Goal: Task Accomplishment & Management: Complete application form

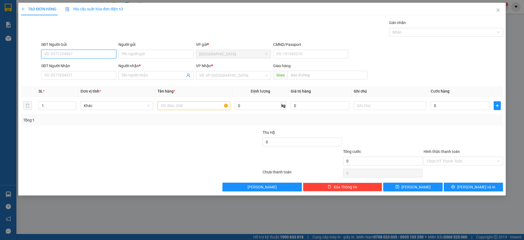
click at [61, 58] on input "SĐT Người Gửi" at bounding box center [78, 54] width 75 height 9
type input "0977310799"
click at [54, 64] on div "0977310799 - LIÊN" at bounding box center [78, 65] width 69 height 6
type input "LIÊN"
type input "0977310799"
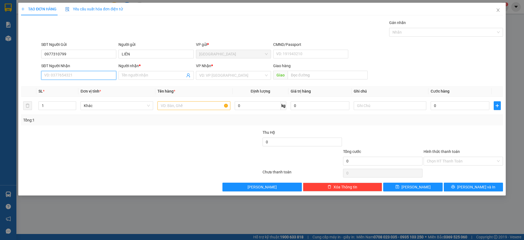
click at [67, 78] on input "SĐT Người Nhận" at bounding box center [78, 75] width 75 height 9
click at [71, 94] on div "0907405557 - ANH" at bounding box center [78, 95] width 69 height 6
type input "0907405557"
type input "ANH"
click at [173, 106] on input "text" at bounding box center [193, 105] width 73 height 9
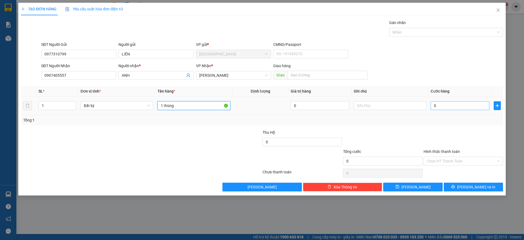
type input "1 thùng"
click at [446, 106] on input "0" at bounding box center [460, 105] width 59 height 9
type input "3"
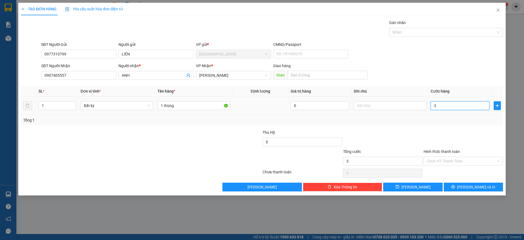
type input "30"
type input "30.000"
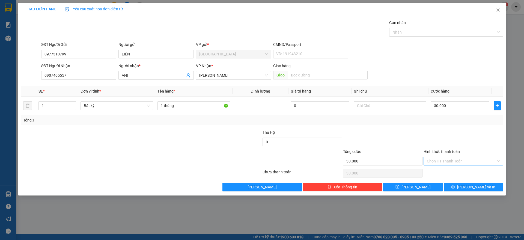
drag, startPoint x: 453, startPoint y: 122, endPoint x: 443, endPoint y: 158, distance: 37.8
click at [453, 124] on div "Tổng: 1" at bounding box center [262, 120] width 482 height 10
click at [452, 162] on input "Hình thức thanh toán" at bounding box center [461, 161] width 69 height 8
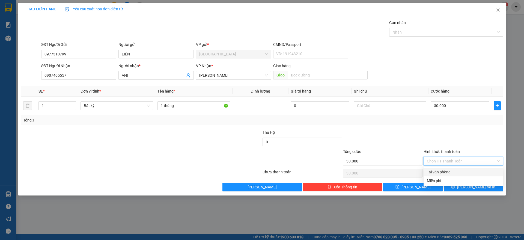
click at [449, 169] on div "Tại văn phòng" at bounding box center [463, 172] width 73 height 6
type input "0"
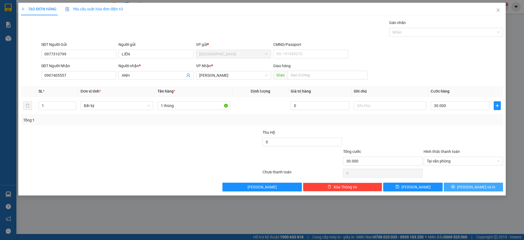
click at [467, 189] on button "[PERSON_NAME] và In" at bounding box center [473, 187] width 59 height 9
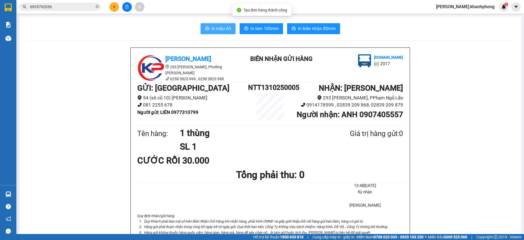
click at [215, 24] on button "In mẫu A5" at bounding box center [218, 28] width 35 height 11
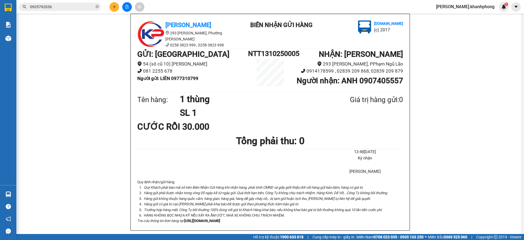
scroll to position [34, 0]
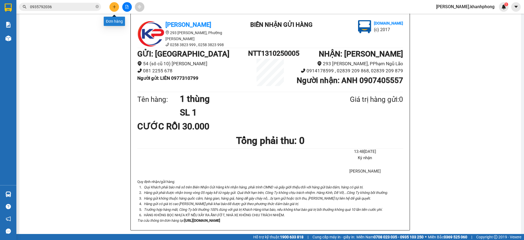
click at [116, 4] on button at bounding box center [114, 7] width 10 height 10
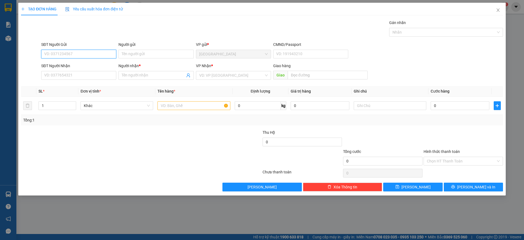
click at [72, 54] on input "SĐT Người Gửi" at bounding box center [78, 54] width 75 height 9
type input "0976232640"
click at [73, 67] on div "0976232640 - MINH" at bounding box center [78, 65] width 69 height 6
type input "MINH"
type input "0976232640"
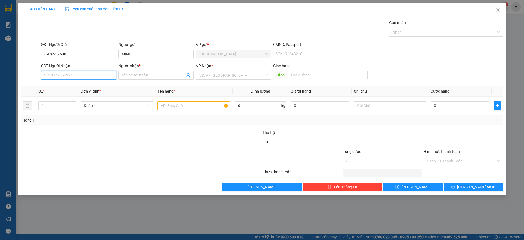
click at [82, 75] on input "SĐT Người Nhận" at bounding box center [78, 75] width 75 height 9
click at [69, 86] on div "0834574486 - ĐIỂM" at bounding box center [78, 86] width 69 height 6
type input "0834574486"
type input "ĐIỂM"
click at [190, 102] on input "text" at bounding box center [193, 105] width 73 height 9
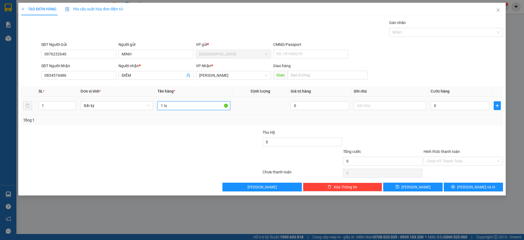
type input "1 tx"
click at [444, 100] on td "0" at bounding box center [459, 106] width 63 height 18
click at [443, 105] on input "0" at bounding box center [460, 105] width 59 height 9
type input "4"
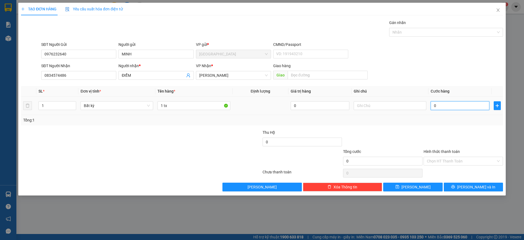
type input "4"
type input "40"
type input "40.000"
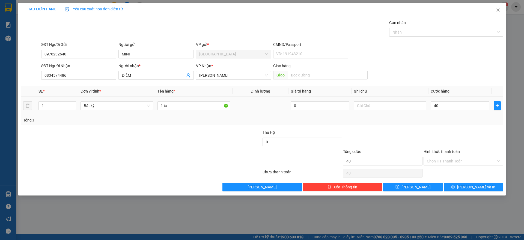
type input "40.000"
click at [461, 133] on div at bounding box center [463, 138] width 81 height 19
click at [471, 184] on span "[PERSON_NAME] và In" at bounding box center [476, 187] width 38 height 6
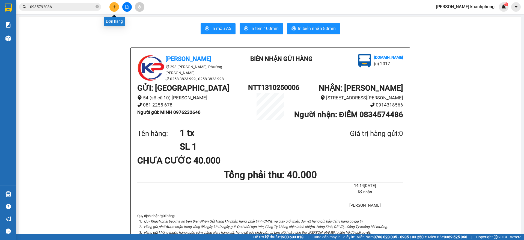
click at [114, 6] on icon "plus" at bounding box center [114, 7] width 4 height 4
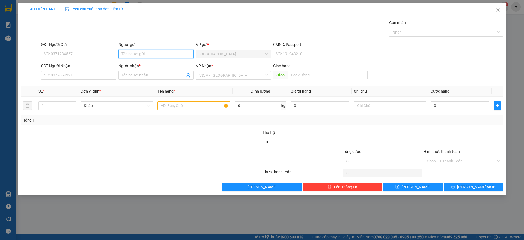
click at [138, 52] on input "Người gửi" at bounding box center [155, 54] width 75 height 9
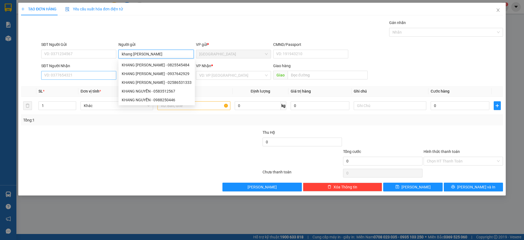
type input "khang [PERSON_NAME]"
drag, startPoint x: 86, startPoint y: 79, endPoint x: 135, endPoint y: 59, distance: 53.2
click at [87, 79] on input "SĐT Người Nhận" at bounding box center [78, 75] width 75 height 9
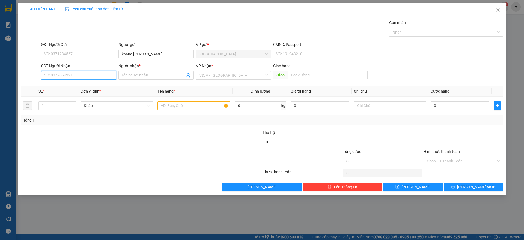
click at [93, 77] on input "SĐT Người Nhận" at bounding box center [78, 75] width 75 height 9
type input "0962059371"
click at [82, 82] on div "0962059371 - LINH PHI" at bounding box center [78, 86] width 75 height 9
type input "LINH PHI"
type input "0962059371"
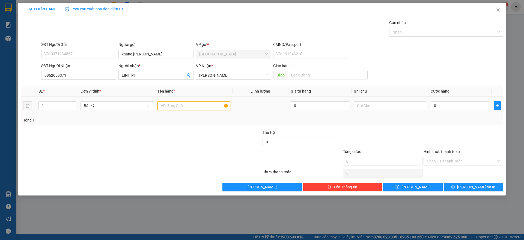
click at [189, 107] on input "text" at bounding box center [193, 105] width 73 height 9
click at [146, 69] on div "Người nhận *" at bounding box center [155, 67] width 75 height 8
click at [145, 76] on input "LINH PHI" at bounding box center [153, 75] width 63 height 6
type input "LINH PHI - [PERSON_NAME]"
click at [171, 106] on input "text" at bounding box center [193, 105] width 73 height 9
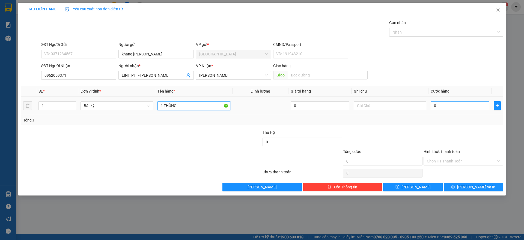
type input "1 THÙNG"
click at [457, 108] on input "0" at bounding box center [460, 105] width 59 height 9
type input "5"
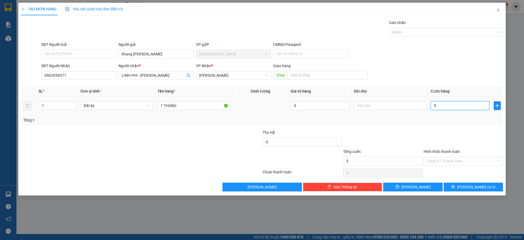
type input "50"
type input "50.000"
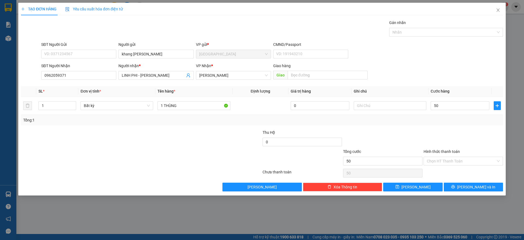
type input "50.000"
click at [467, 129] on div "Transit Pickup Surcharge Ids Transit Deliver Surcharge Ids Transit Deliver Surc…" at bounding box center [262, 106] width 482 height 172
click at [472, 187] on span "[PERSON_NAME] và In" at bounding box center [476, 187] width 38 height 6
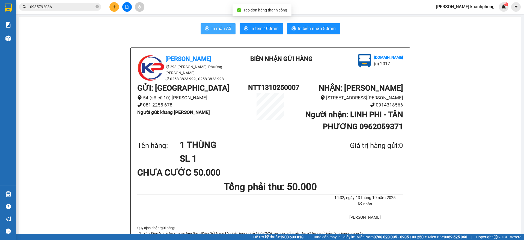
click at [219, 28] on span "In mẫu A5" at bounding box center [222, 28] width 20 height 7
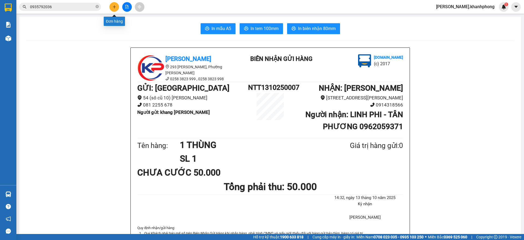
click at [112, 7] on button at bounding box center [114, 7] width 10 height 10
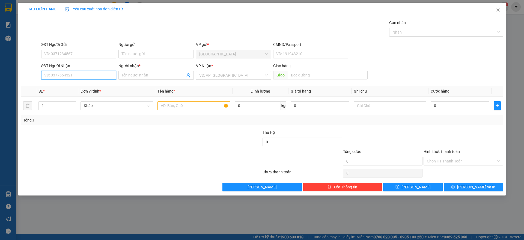
click at [55, 79] on input "SĐT Người Nhận" at bounding box center [78, 75] width 75 height 9
type input "0938606636"
click at [70, 85] on div "0938606636 - CTY CÔNG NGHỆ GRANDX" at bounding box center [79, 86] width 70 height 6
type input "CTY CÔNG NGHỆ GRANDX"
type input "0938606636"
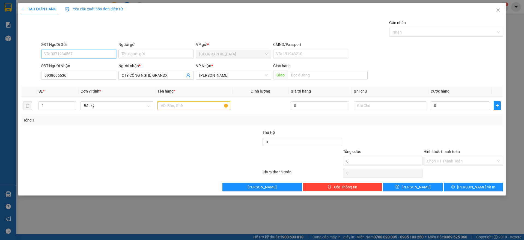
click at [78, 58] on input "SĐT Người Gửi" at bounding box center [78, 54] width 75 height 9
drag, startPoint x: 76, startPoint y: 63, endPoint x: 116, endPoint y: 81, distance: 43.5
click at [76, 63] on div "0988250446 - [PERSON_NAME]" at bounding box center [79, 65] width 70 height 6
type input "0988250446"
type input "KHANG NGUYỄN"
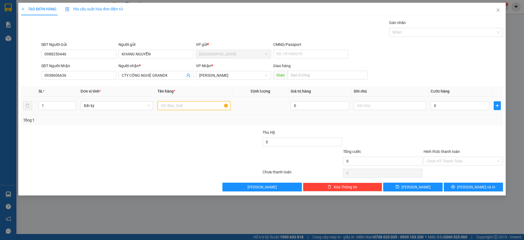
click at [177, 106] on input "text" at bounding box center [193, 105] width 73 height 9
type input "1 THÙNG"
click at [452, 103] on input "0" at bounding box center [460, 105] width 59 height 9
type input "6"
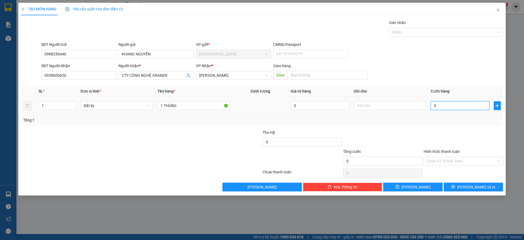
type input "6"
type input "60"
type input "60.000"
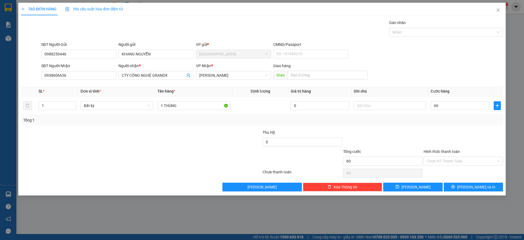
type input "60.000"
click at [448, 135] on div at bounding box center [463, 138] width 81 height 19
click at [477, 187] on span "[PERSON_NAME] và In" at bounding box center [476, 187] width 38 height 6
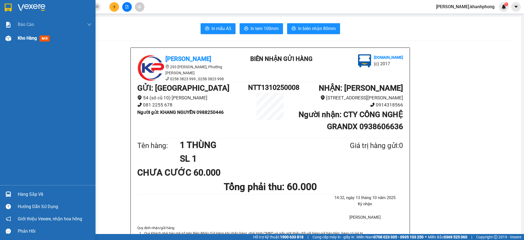
click at [9, 37] on img at bounding box center [8, 38] width 6 height 6
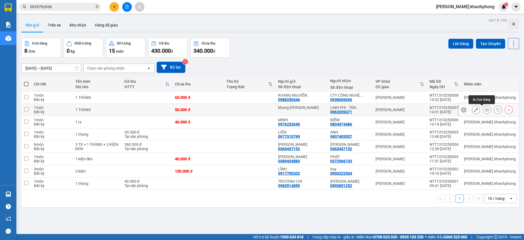
click at [485, 109] on icon at bounding box center [487, 110] width 4 height 4
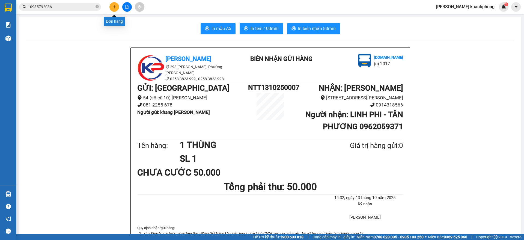
click at [113, 5] on icon "plus" at bounding box center [114, 7] width 4 height 4
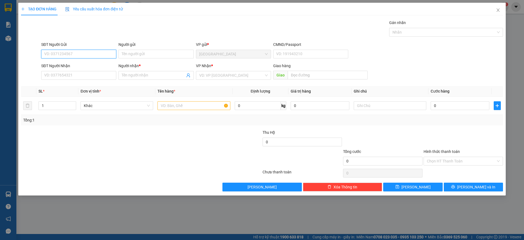
click at [72, 55] on input "SĐT Người Gửi" at bounding box center [78, 54] width 75 height 9
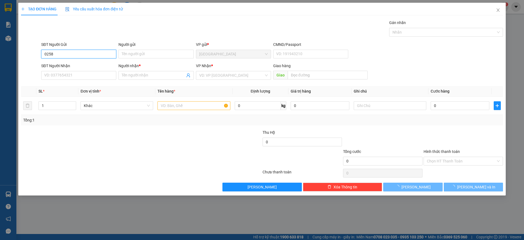
click at [73, 51] on input "0258" at bounding box center [78, 54] width 75 height 9
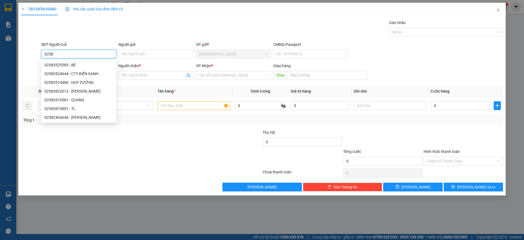
click at [73, 51] on input "0258" at bounding box center [78, 54] width 75 height 9
type input "0258"
